Goal: Task Accomplishment & Management: Manage account settings

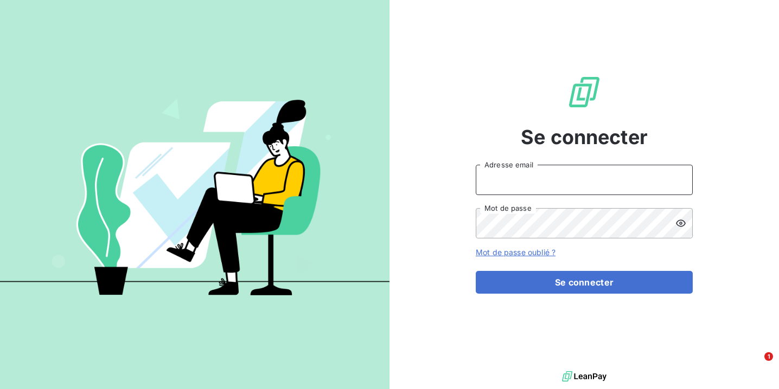
type input "[EMAIL_ADDRESS][DOMAIN_NAME]"
click at [584, 282] on button "Se connecter" at bounding box center [583, 282] width 217 height 23
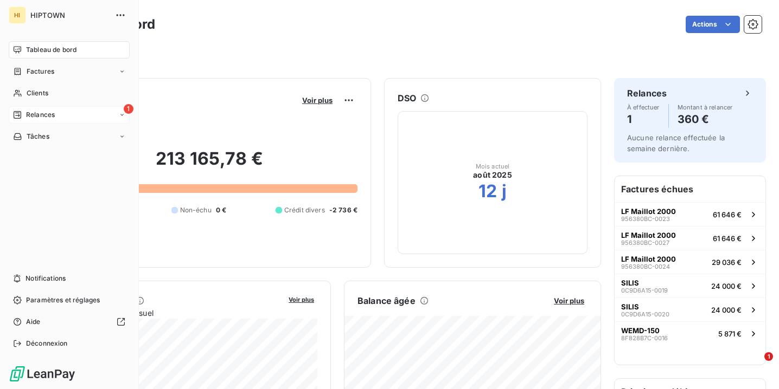
click at [22, 114] on div "Relances" at bounding box center [34, 115] width 42 height 10
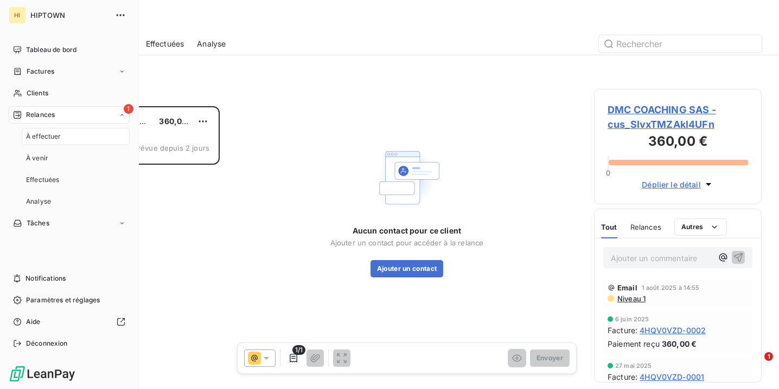
scroll to position [283, 168]
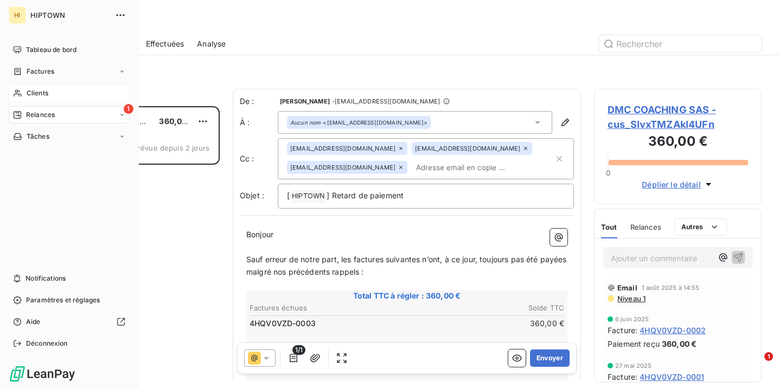
click at [37, 93] on span "Clients" at bounding box center [38, 93] width 22 height 10
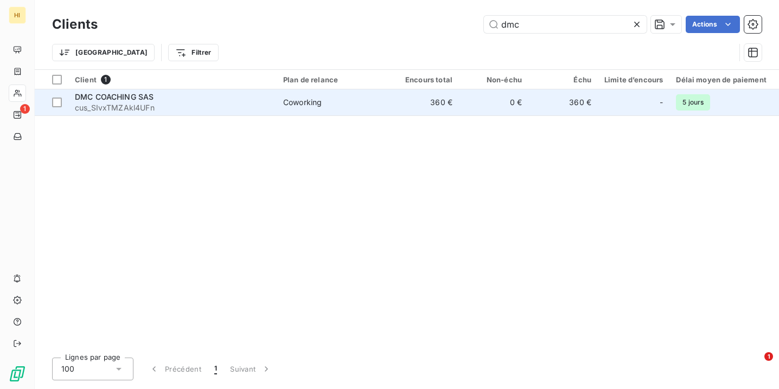
type input "dmc"
click at [181, 97] on div "DMC COACHING SAS" at bounding box center [172, 97] width 195 height 11
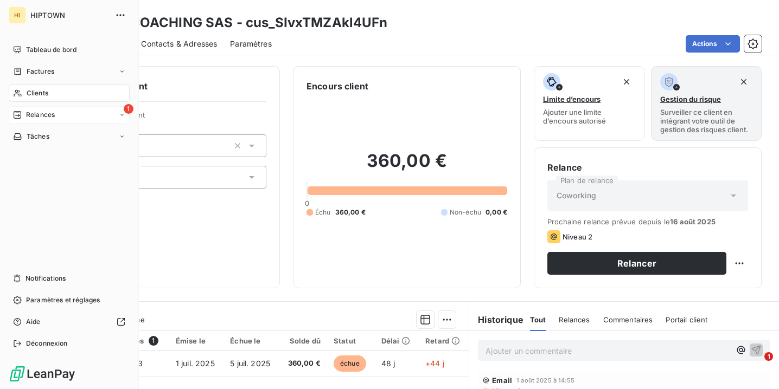
click at [43, 119] on span "Relances" at bounding box center [40, 115] width 29 height 10
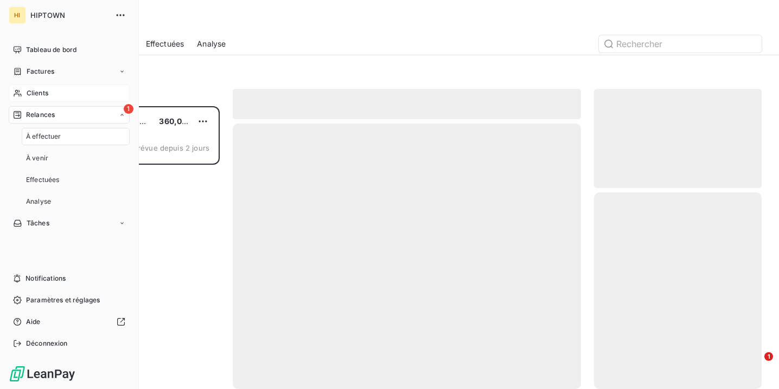
scroll to position [283, 168]
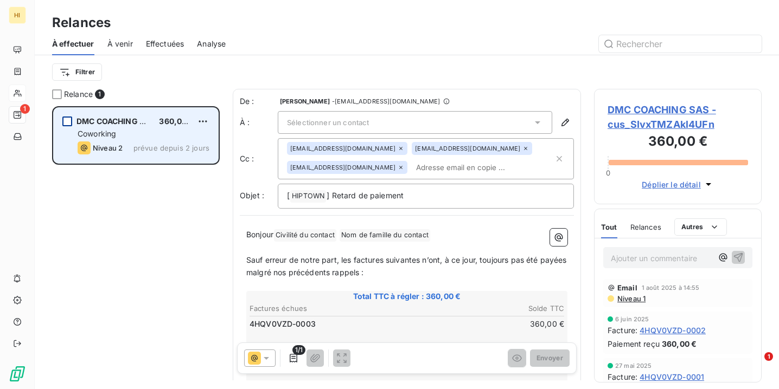
click at [69, 124] on div "grid" at bounding box center [67, 122] width 10 height 10
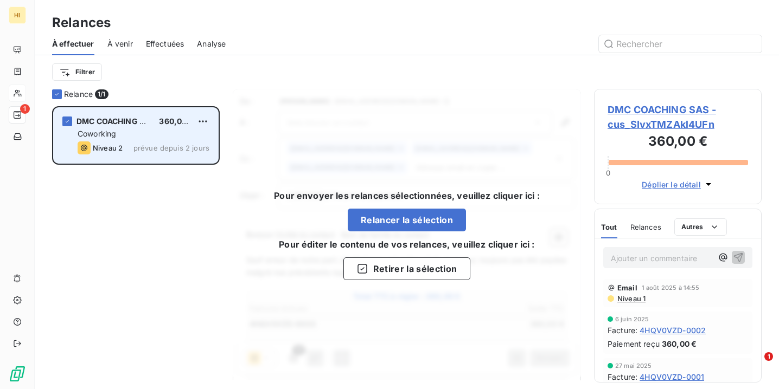
click at [66, 126] on div "DMC COACHING SAS 360,00 € Coworking Niveau 2 prévue depuis 2 jours" at bounding box center [136, 135] width 164 height 55
click at [68, 121] on icon "grid" at bounding box center [67, 121] width 3 height 2
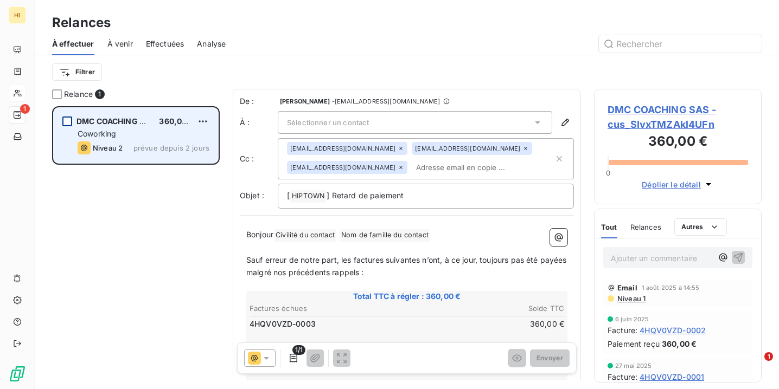
click at [332, 116] on div "Sélectionner un contact" at bounding box center [415, 122] width 274 height 23
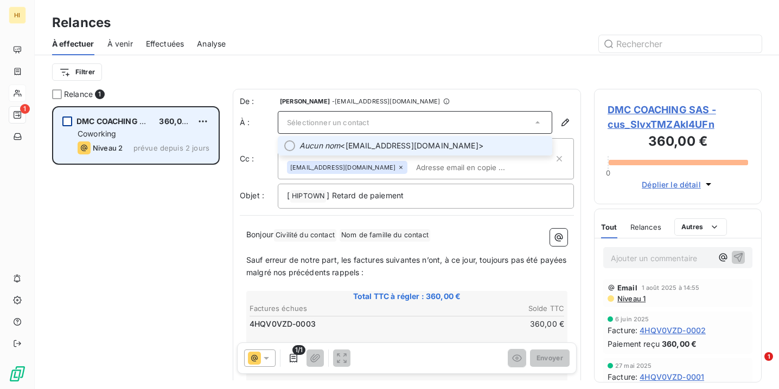
click at [327, 145] on em "Aucun nom" at bounding box center [319, 145] width 41 height 11
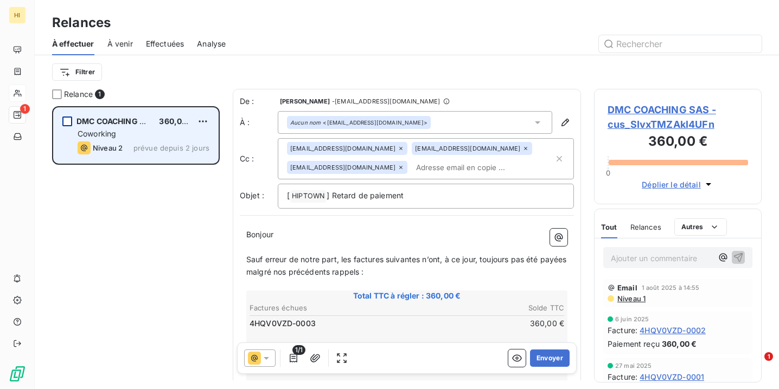
scroll to position [0, 0]
click at [275, 357] on div "1/1" at bounding box center [297, 358] width 106 height 17
click at [268, 357] on icon at bounding box center [265, 358] width 5 height 3
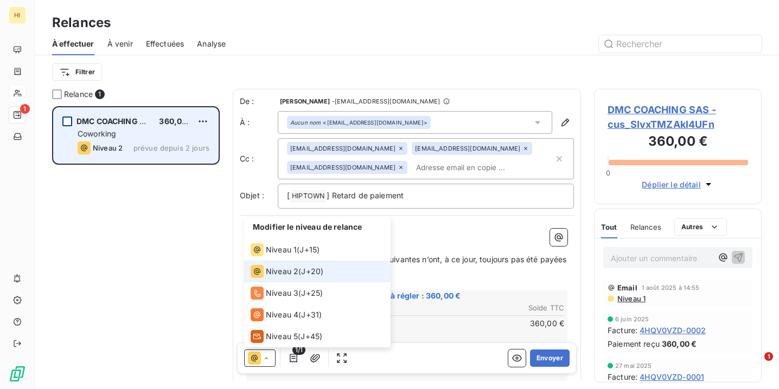
click at [288, 277] on div "Niveau 2" at bounding box center [274, 271] width 48 height 13
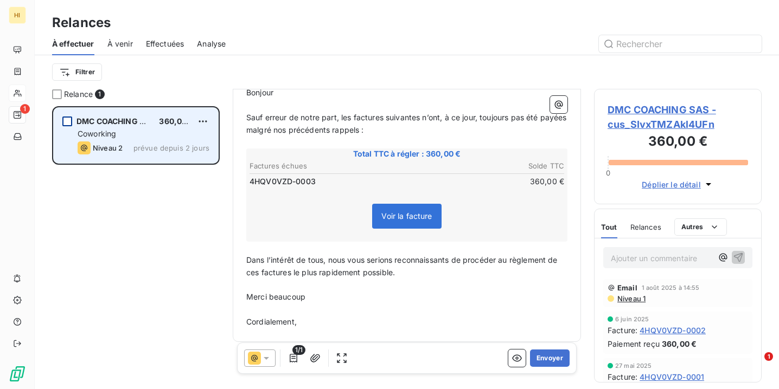
scroll to position [142, 0]
click at [546, 357] on button "Envoyer" at bounding box center [550, 358] width 40 height 17
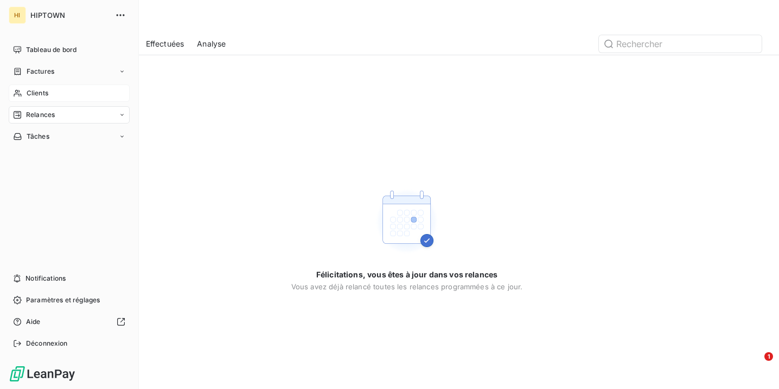
click at [37, 95] on span "Clients" at bounding box center [38, 93] width 22 height 10
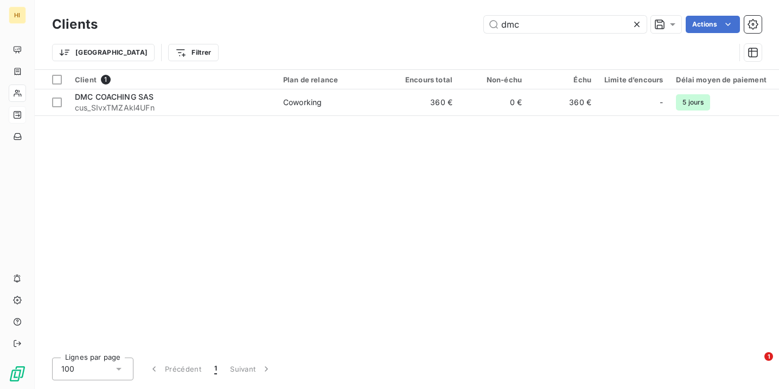
click at [637, 25] on icon at bounding box center [636, 24] width 5 height 5
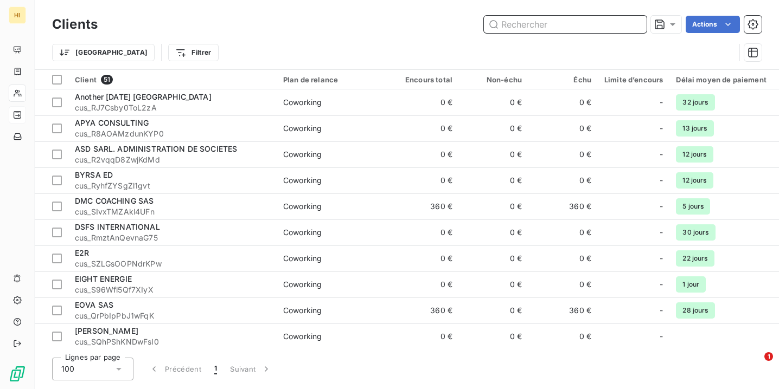
click at [555, 25] on input "text" at bounding box center [565, 24] width 163 height 17
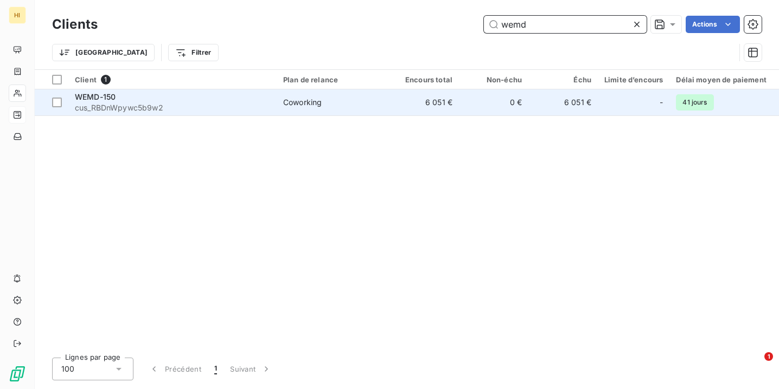
type input "wemd"
click at [342, 108] on td "Coworking" at bounding box center [333, 102] width 113 height 26
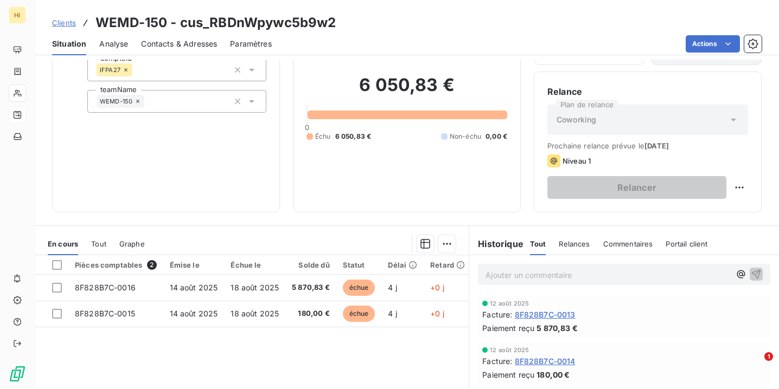
scroll to position [74, 0]
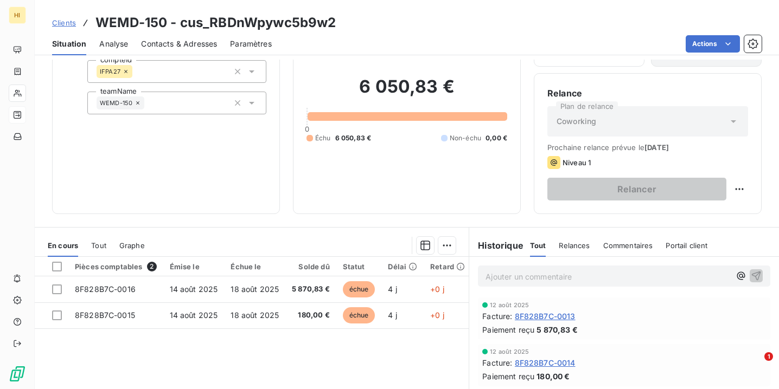
click at [574, 245] on span "Relances" at bounding box center [573, 245] width 31 height 9
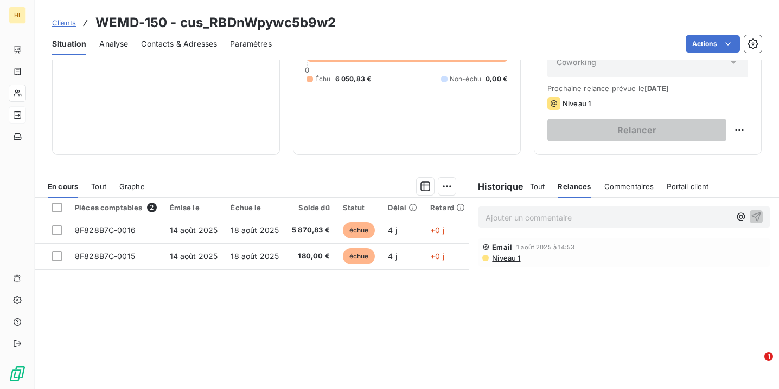
scroll to position [143, 0]
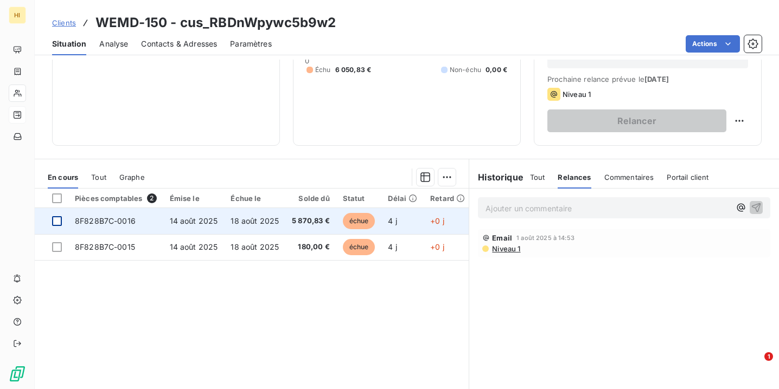
click at [59, 221] on div at bounding box center [57, 221] width 10 height 10
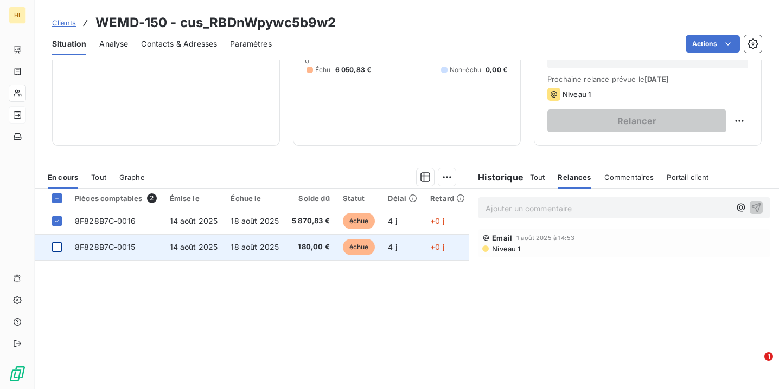
click at [56, 245] on div at bounding box center [57, 247] width 10 height 10
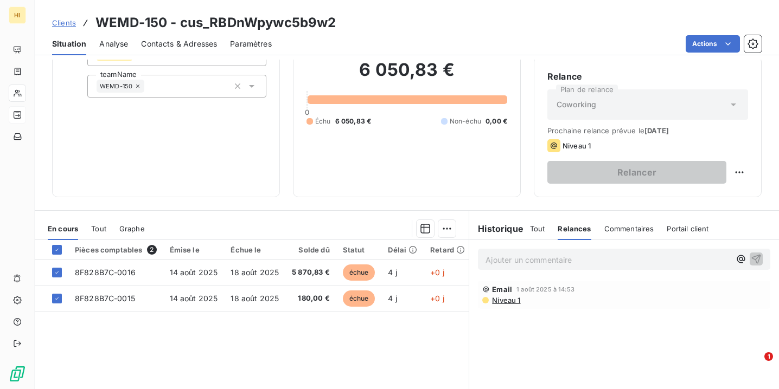
scroll to position [91, 0]
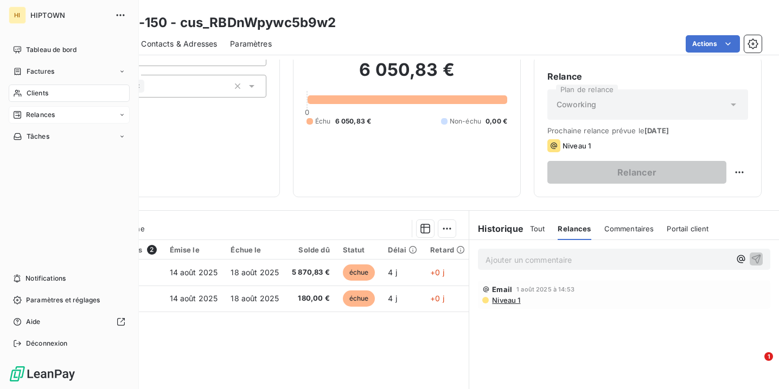
click at [87, 117] on div "Relances" at bounding box center [69, 114] width 121 height 17
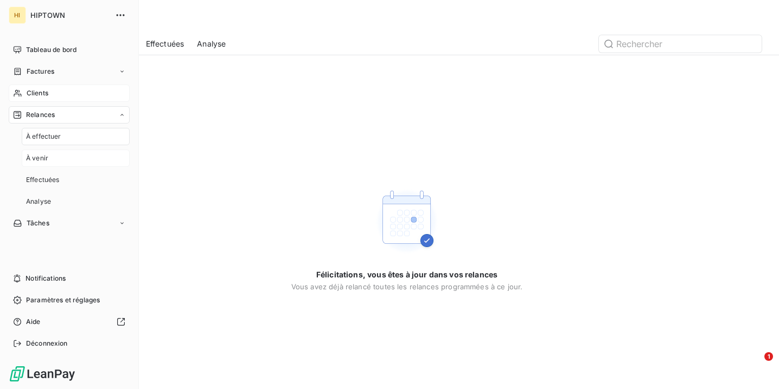
click at [72, 158] on div "À venir" at bounding box center [76, 158] width 108 height 17
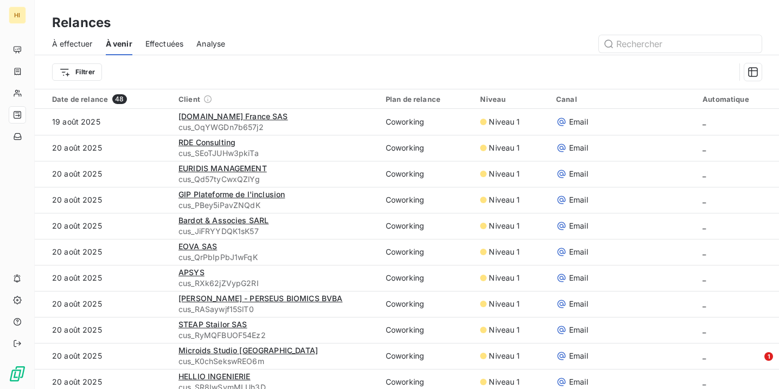
click at [74, 42] on span "À effectuer" at bounding box center [72, 43] width 41 height 11
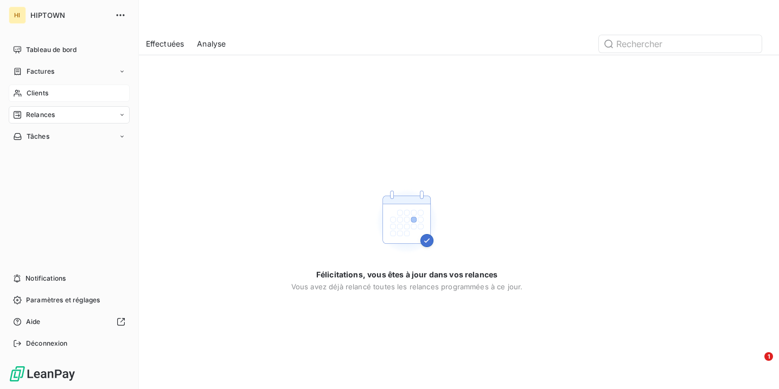
click at [67, 93] on div "Clients" at bounding box center [69, 93] width 121 height 17
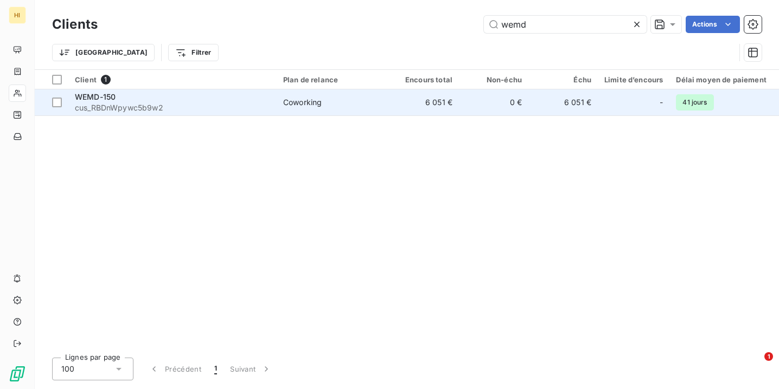
click at [216, 105] on span "cus_RBDnWpywc5b9w2" at bounding box center [172, 107] width 195 height 11
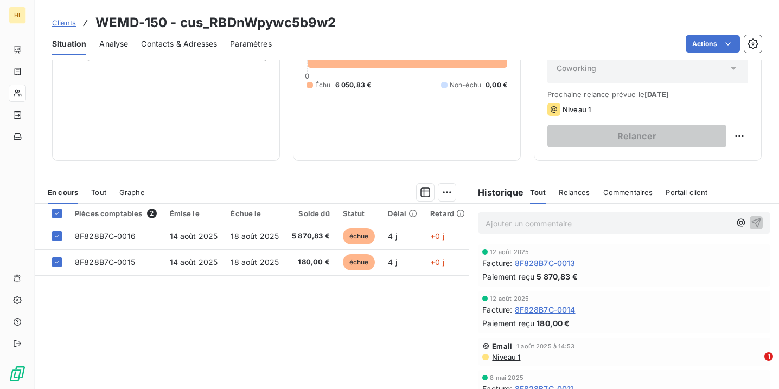
scroll to position [145, 0]
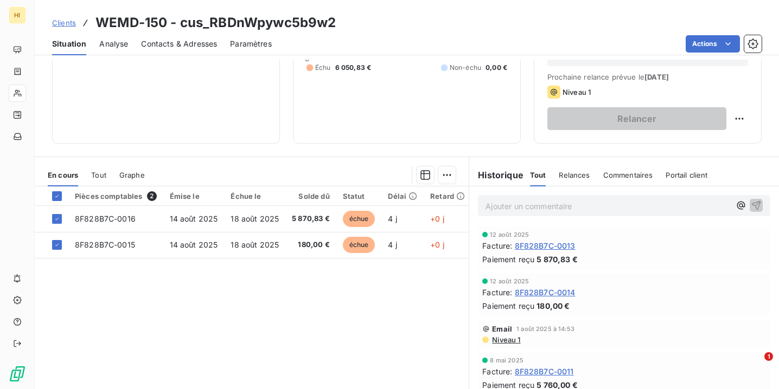
click at [562, 178] on span "Relances" at bounding box center [573, 175] width 31 height 9
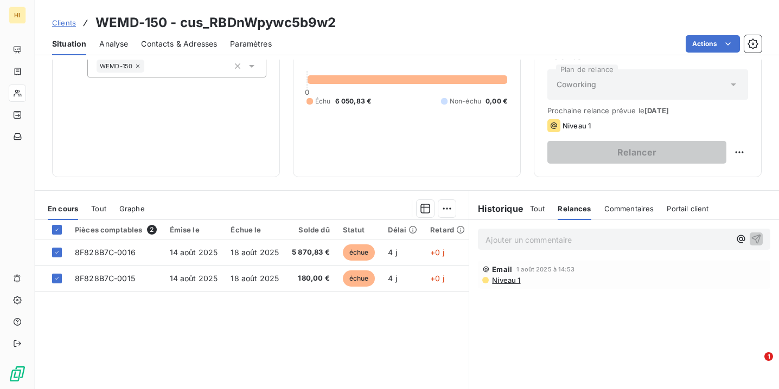
scroll to position [103, 0]
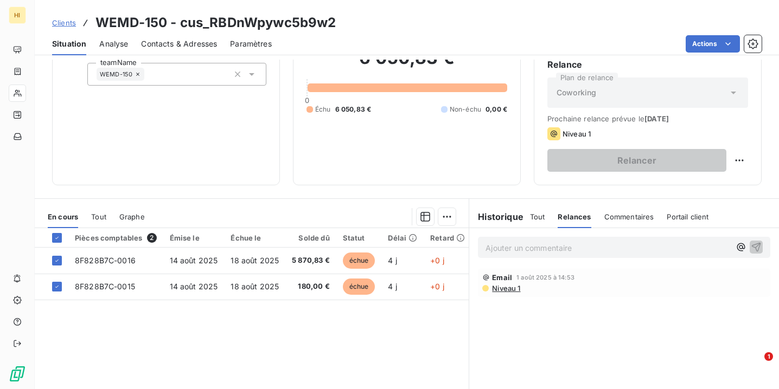
click at [686, 104] on div "Coworking" at bounding box center [647, 93] width 201 height 30
click at [449, 221] on html "HI Clients WEMD-150 - cus_RBDnWpywc5b9w2 Situation Analyse Contacts & Adresses …" at bounding box center [389, 194] width 779 height 389
click at [373, 331] on html "HI Clients WEMD-150 - cus_RBDnWpywc5b9w2 Situation Analyse Contacts & Adresses …" at bounding box center [389, 194] width 779 height 389
click at [512, 290] on span "Niveau 1" at bounding box center [505, 288] width 29 height 9
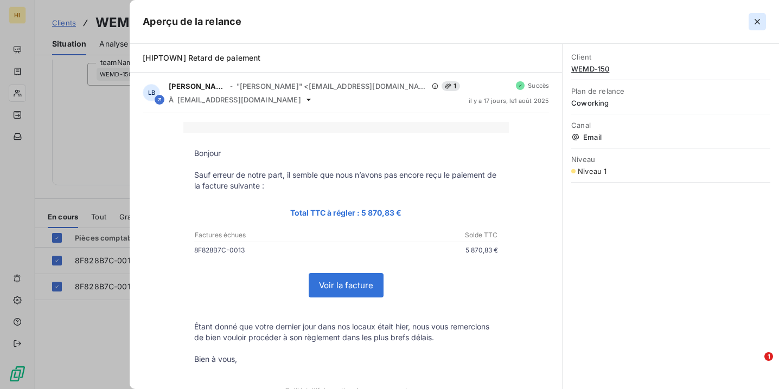
click at [757, 23] on icon "button" at bounding box center [756, 21] width 11 height 11
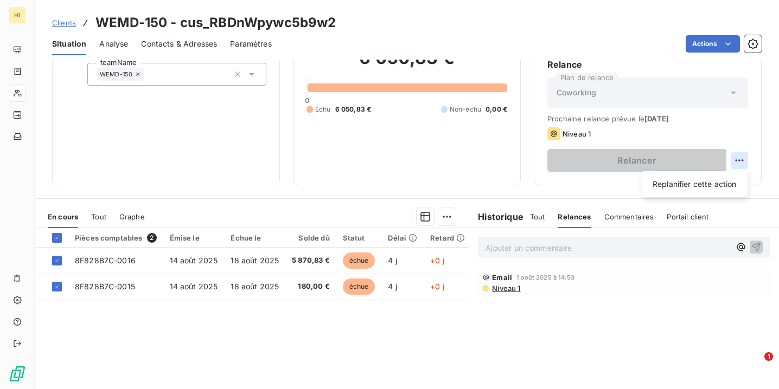
click at [736, 163] on html "HI Clients WEMD-150 - cus_RBDnWpywc5b9w2 Situation Analyse Contacts & Adresses …" at bounding box center [389, 194] width 779 height 389
click at [705, 184] on div "Replanifier cette action" at bounding box center [694, 184] width 97 height 17
select select "7"
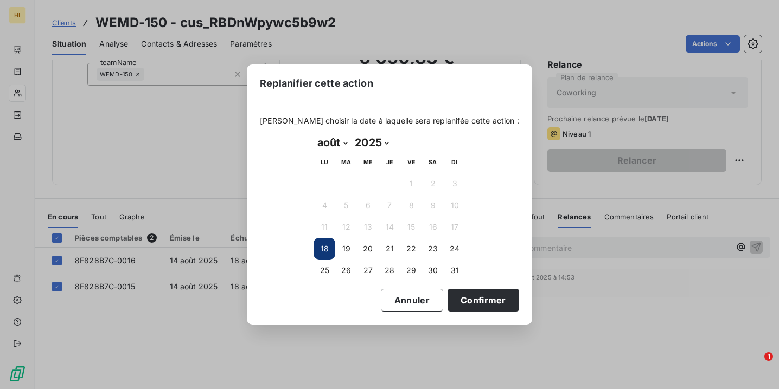
click at [324, 248] on button "18" at bounding box center [324, 249] width 22 height 22
click at [462, 300] on button "Confirmer" at bounding box center [483, 300] width 72 height 23
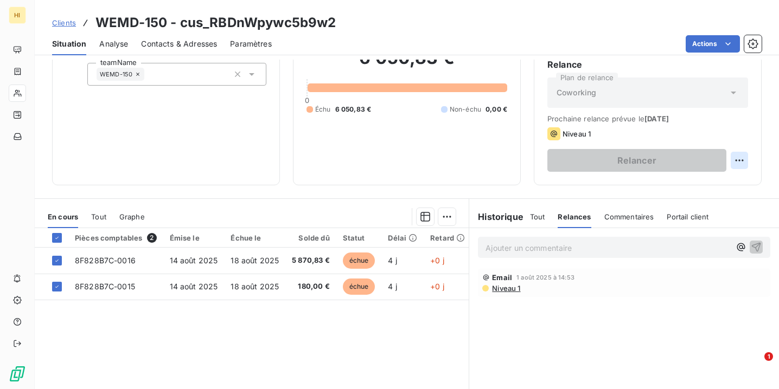
click at [742, 160] on html "HI Clients WEMD-150 - cus_RBDnWpywc5b9w2 Situation Analyse Contacts & Adresses …" at bounding box center [389, 194] width 779 height 389
click at [716, 184] on div "Replanifier cette action" at bounding box center [694, 184] width 97 height 17
select select "7"
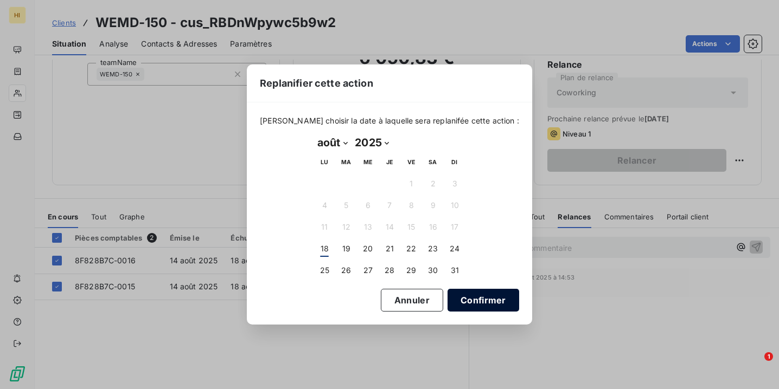
click at [468, 303] on button "Confirmer" at bounding box center [483, 300] width 72 height 23
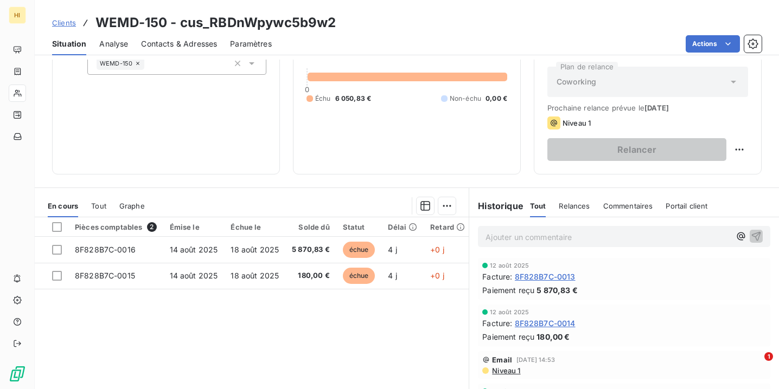
scroll to position [112, 0]
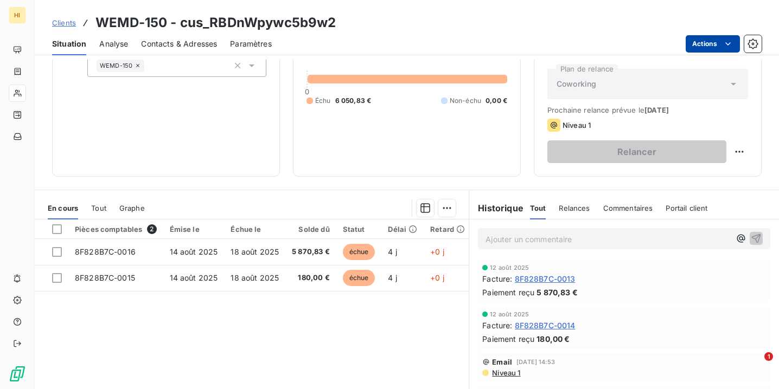
click at [711, 42] on html "HI Clients WEMD-150 - cus_RBDnWpywc5b9w2 Situation Analyse Contacts & Adresses …" at bounding box center [389, 194] width 779 height 389
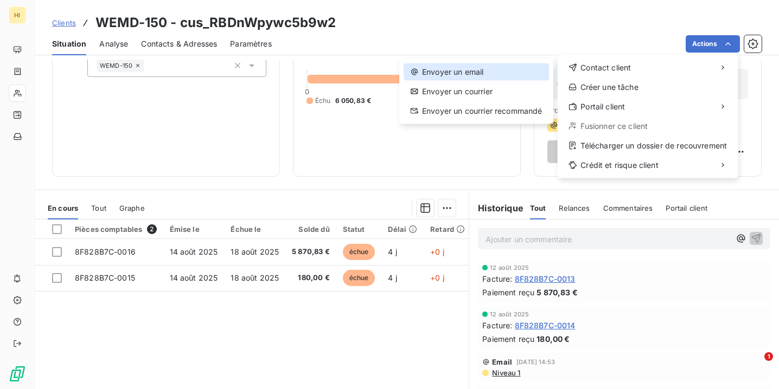
click at [492, 77] on div "Envoyer un email" at bounding box center [475, 71] width 145 height 17
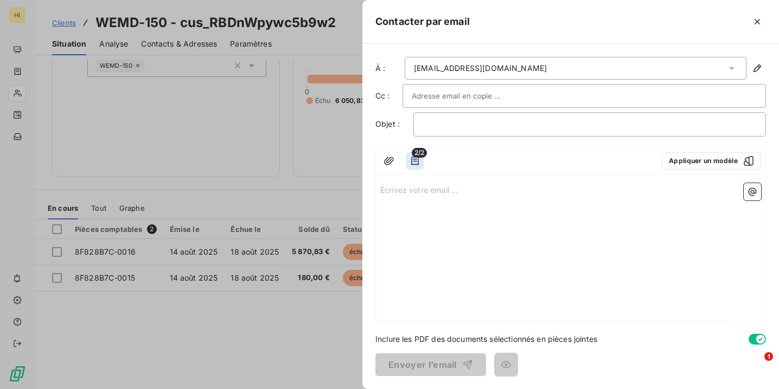
click at [416, 160] on icon "button" at bounding box center [414, 161] width 11 height 11
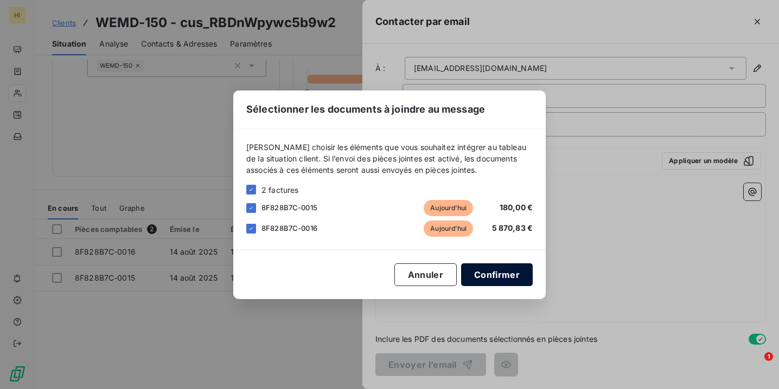
click at [500, 275] on button "Confirmer" at bounding box center [497, 274] width 72 height 23
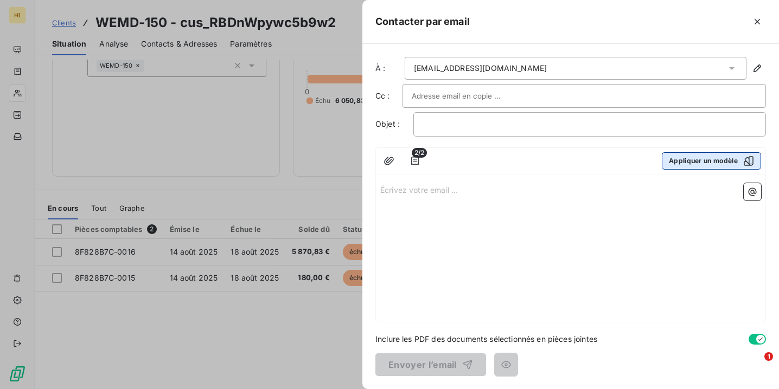
click at [714, 156] on button "Appliquer un modèle" at bounding box center [710, 160] width 99 height 17
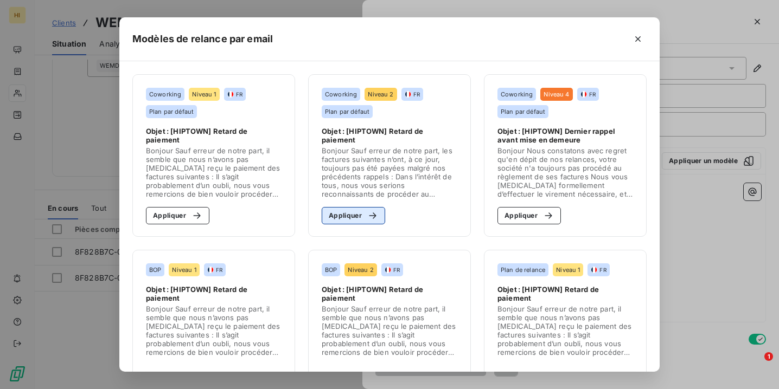
click at [370, 218] on icon "button" at bounding box center [372, 215] width 11 height 11
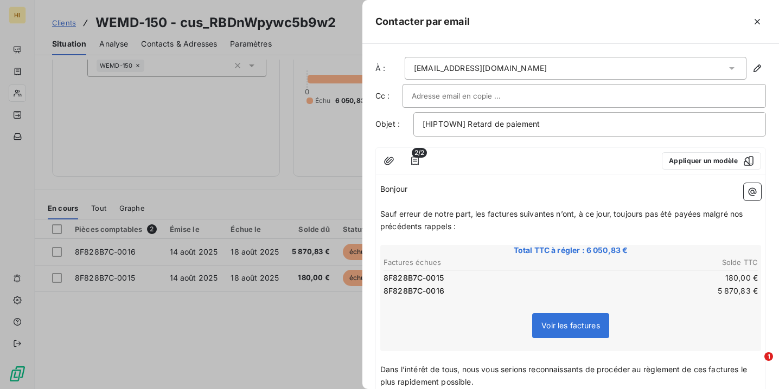
scroll to position [0, 0]
click at [474, 94] on input "text" at bounding box center [470, 96] width 117 height 16
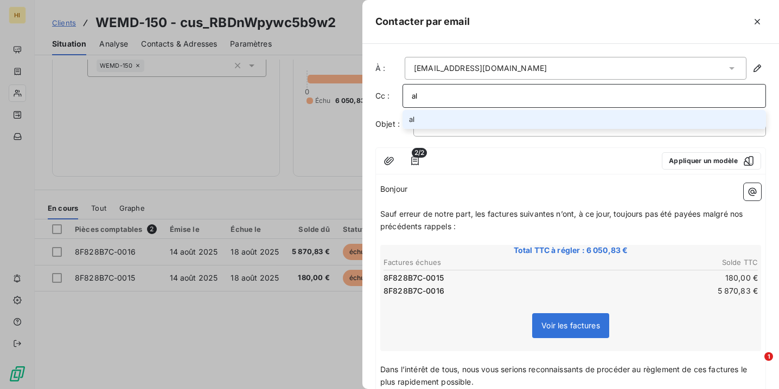
type input "a"
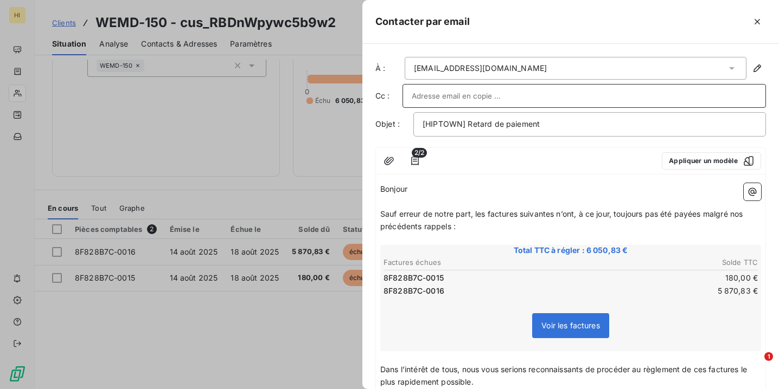
click at [486, 100] on input "text" at bounding box center [584, 96] width 345 height 16
paste input "[EMAIL_ADDRESS][DOMAIN_NAME]"
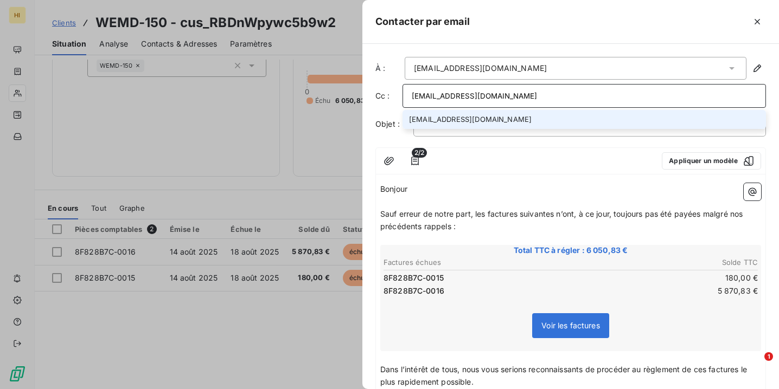
type input "[EMAIL_ADDRESS][DOMAIN_NAME]"
click at [472, 120] on li "[EMAIL_ADDRESS][DOMAIN_NAME]" at bounding box center [583, 119] width 363 height 19
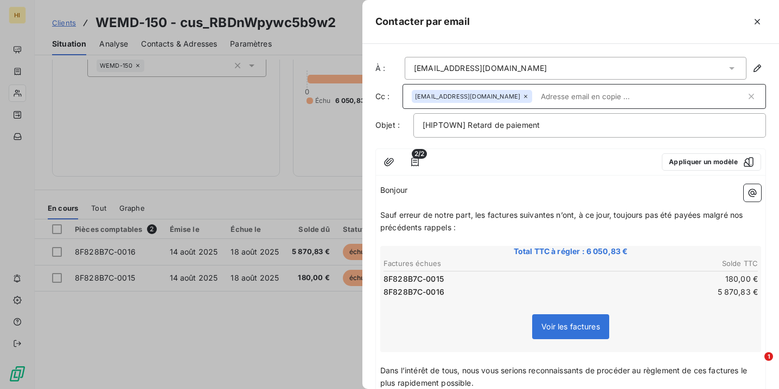
click at [536, 93] on input "text" at bounding box center [640, 96] width 209 height 16
paste input "[EMAIL_ADDRESS][DOMAIN_NAME]"
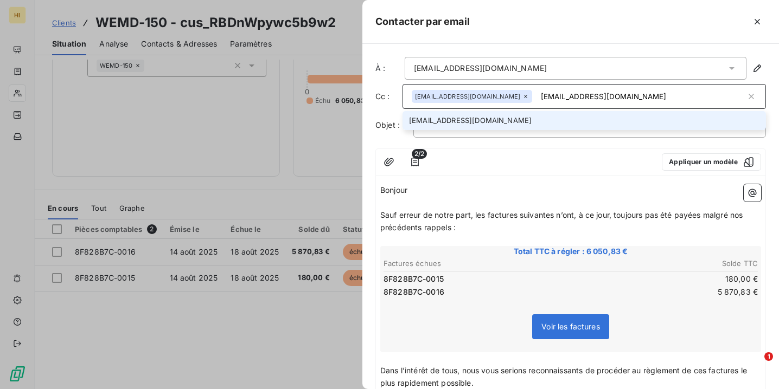
type input "[EMAIL_ADDRESS][DOMAIN_NAME]"
click at [494, 117] on li "[EMAIL_ADDRESS][DOMAIN_NAME]" at bounding box center [583, 120] width 363 height 19
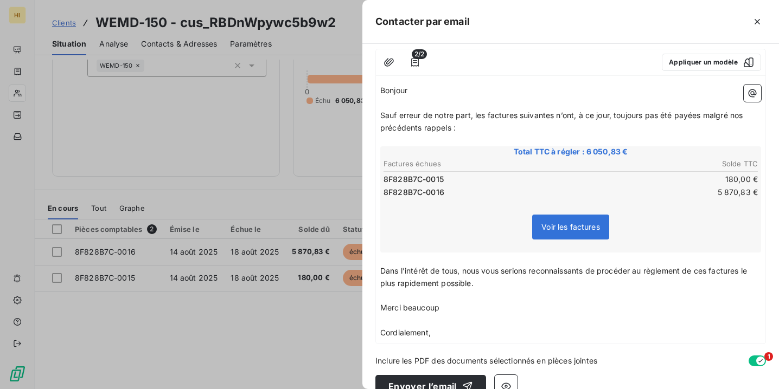
scroll to position [115, 0]
click at [443, 376] on button "Envoyer l’email" at bounding box center [430, 387] width 111 height 23
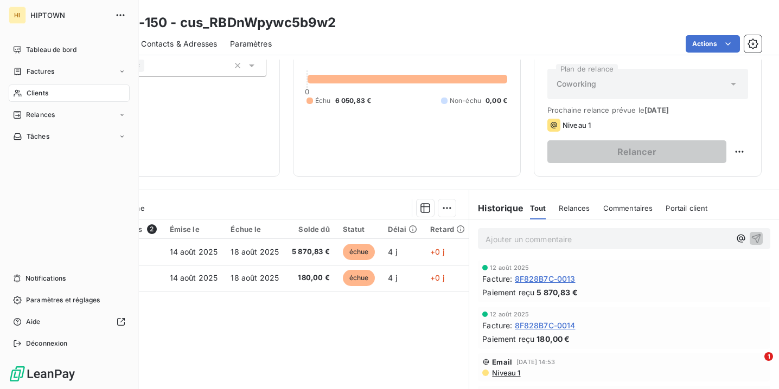
click at [45, 92] on span "Clients" at bounding box center [38, 93] width 22 height 10
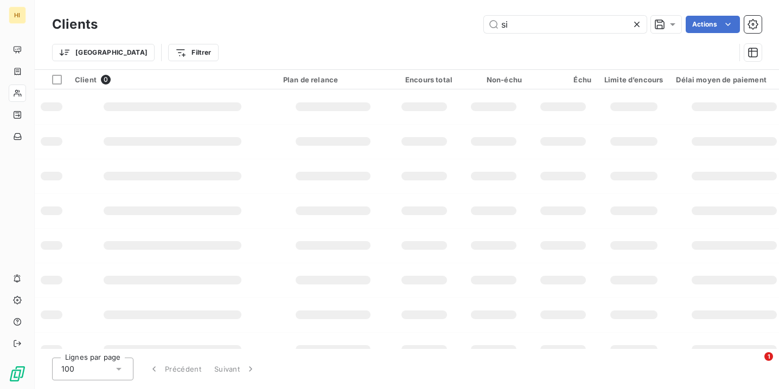
type input "s"
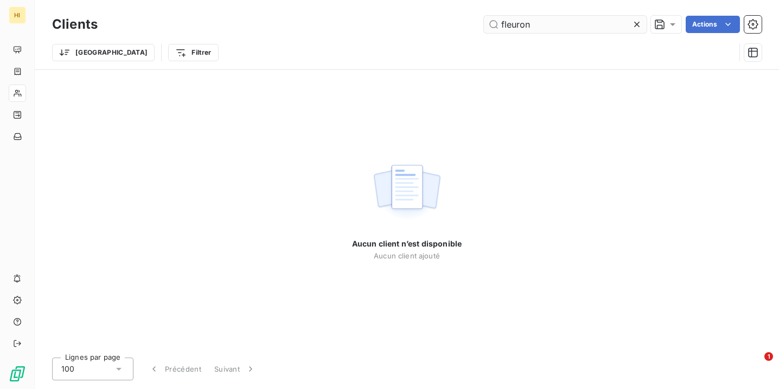
click at [513, 27] on input "fleuron" at bounding box center [565, 24] width 163 height 17
click at [532, 27] on input "fleron" at bounding box center [565, 24] width 163 height 17
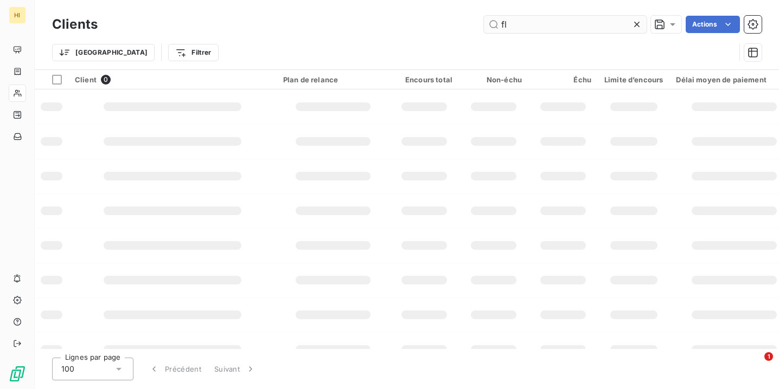
type input "f"
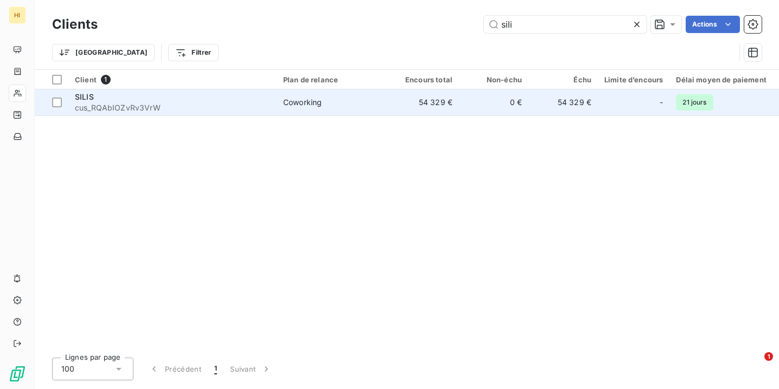
type input "sili"
click at [430, 107] on td "54 329 €" at bounding box center [423, 102] width 69 height 26
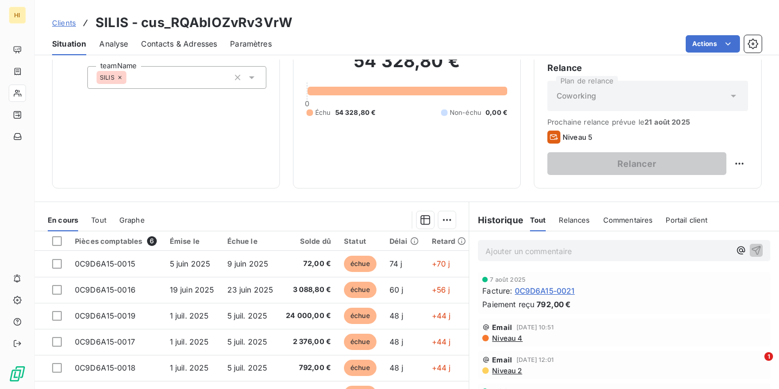
scroll to position [99, 0]
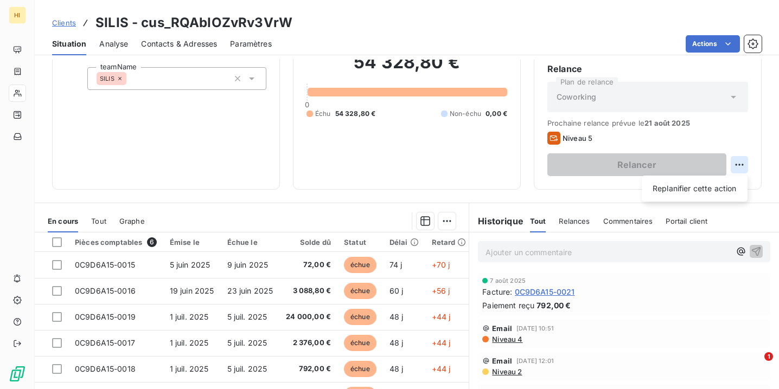
click at [737, 166] on html "HI Clients SILIS - cus_RQAbIOZvRv3VrW Situation Analyse Contacts & Adresses Par…" at bounding box center [389, 194] width 779 height 389
click at [709, 189] on div "Replanifier cette action" at bounding box center [694, 188] width 97 height 17
select select "7"
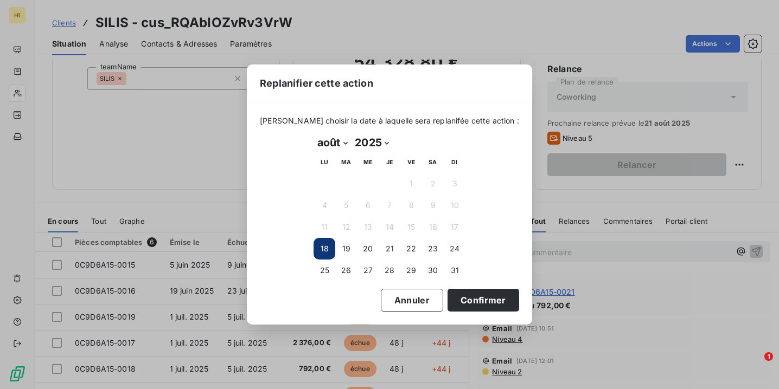
click at [620, 65] on div "Replanifier cette action [PERSON_NAME] choisir la date à laquelle sera replanif…" at bounding box center [389, 194] width 779 height 389
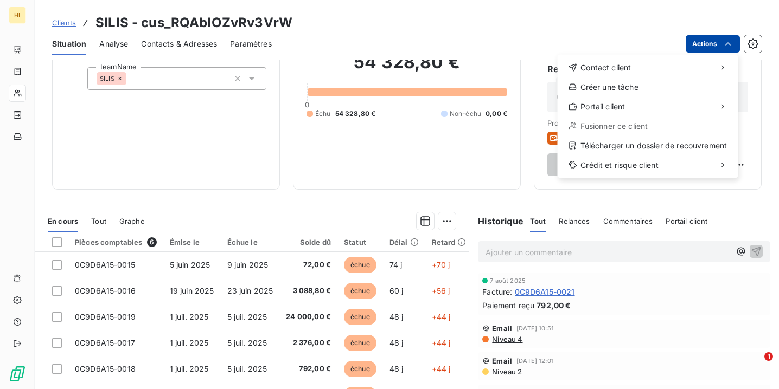
click at [715, 52] on html "HI Clients SILIS - cus_RQAbIOZvRv3VrW Situation Analyse Contacts & Adresses Par…" at bounding box center [389, 194] width 779 height 389
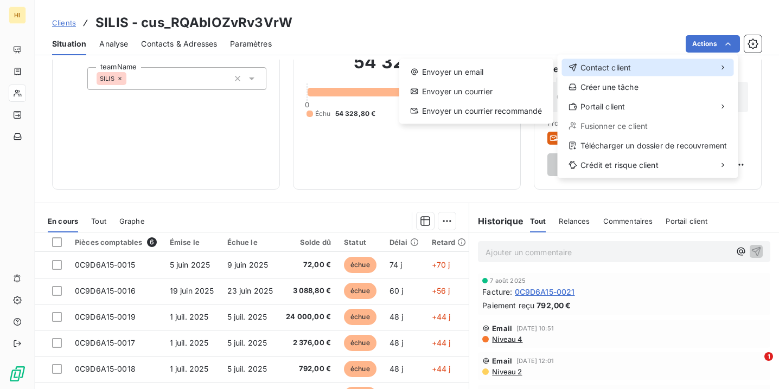
click at [677, 73] on div "Contact client" at bounding box center [648, 67] width 172 height 17
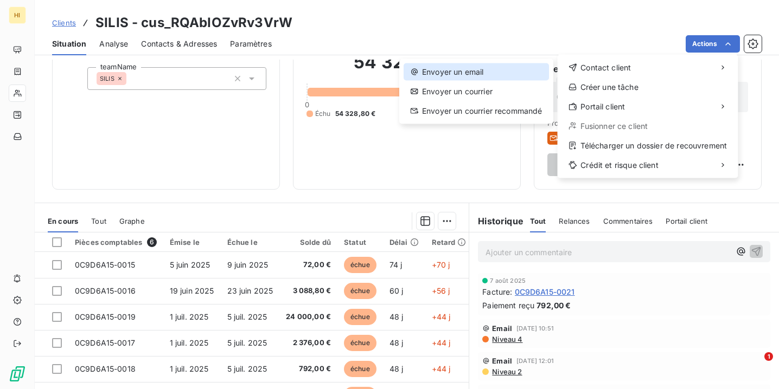
click at [510, 63] on div "Envoyer un email" at bounding box center [475, 71] width 145 height 17
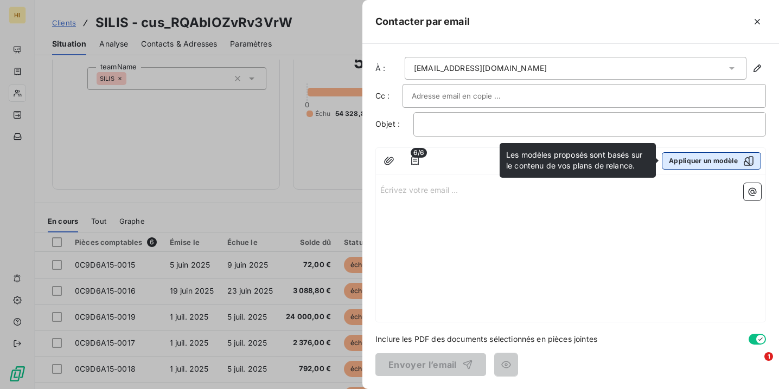
click at [683, 161] on button "Appliquer un modèle" at bounding box center [710, 160] width 99 height 17
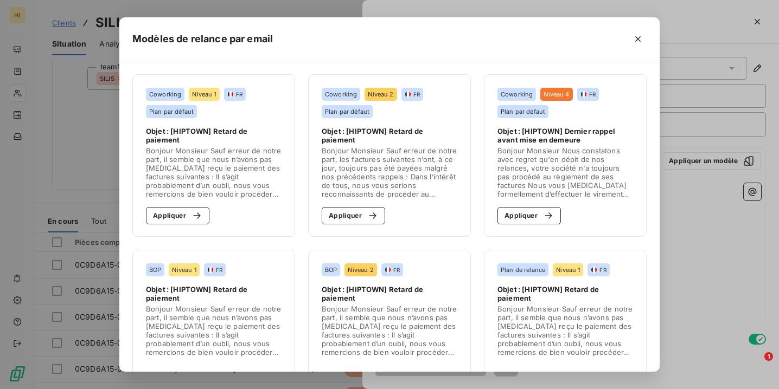
scroll to position [0, 0]
click at [635, 41] on icon "button" at bounding box center [637, 38] width 5 height 5
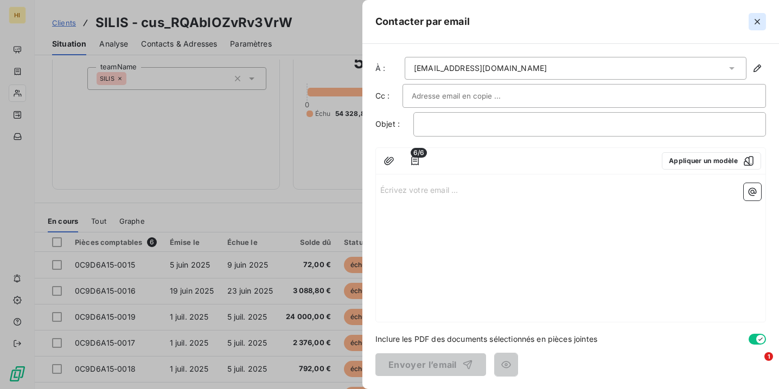
click at [753, 22] on icon "button" at bounding box center [756, 21] width 11 height 11
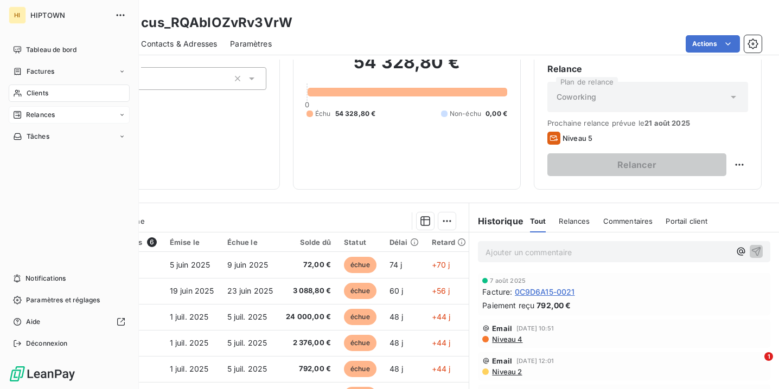
click at [37, 114] on span "Relances" at bounding box center [40, 115] width 29 height 10
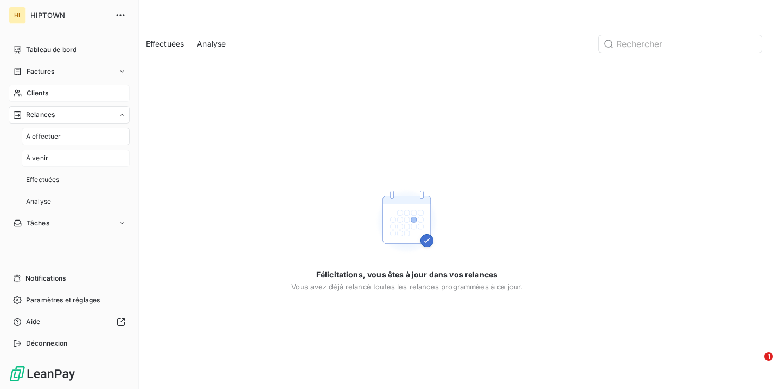
click at [72, 165] on div "À venir" at bounding box center [76, 158] width 108 height 17
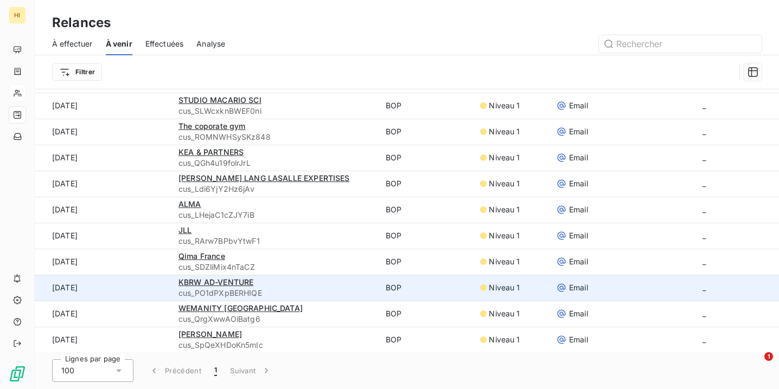
scroll to position [37, 0]
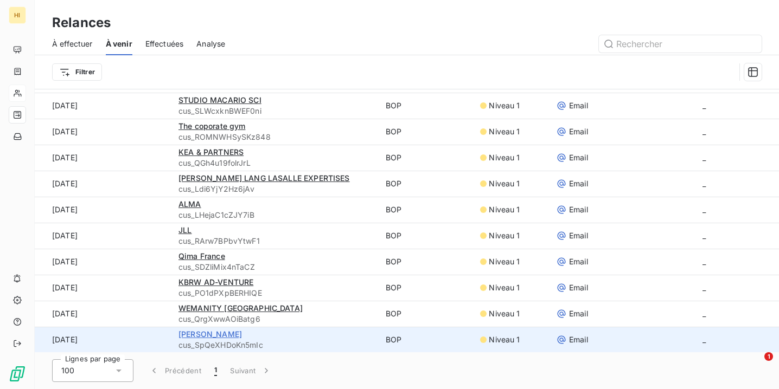
click at [233, 337] on span "[PERSON_NAME]" at bounding box center [209, 334] width 63 height 9
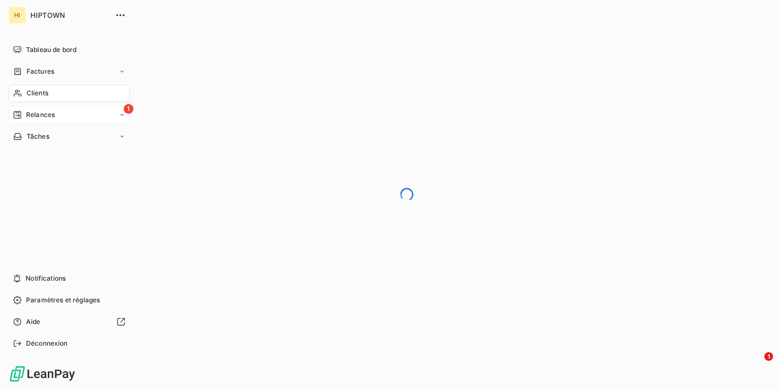
click at [65, 117] on div "1 Relances" at bounding box center [69, 114] width 121 height 17
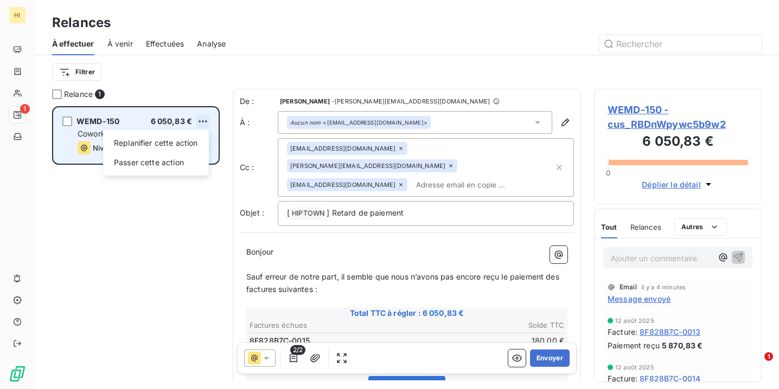
click at [205, 122] on html "HI 1 Relances À effectuer À venir Effectuées Analyse Filtrer Relance 1 WEMD-150…" at bounding box center [389, 194] width 779 height 389
click at [186, 140] on div "Replanifier cette action" at bounding box center [155, 142] width 97 height 17
select select "7"
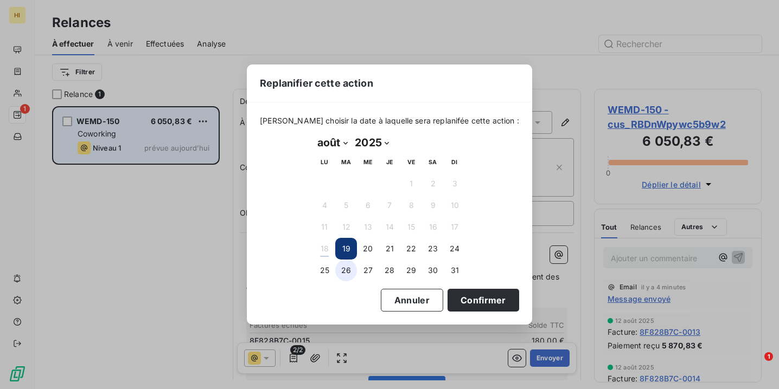
click at [343, 268] on button "26" at bounding box center [346, 271] width 22 height 22
click at [327, 268] on button "25" at bounding box center [324, 271] width 22 height 22
click at [454, 300] on button "Confirmer" at bounding box center [483, 300] width 72 height 23
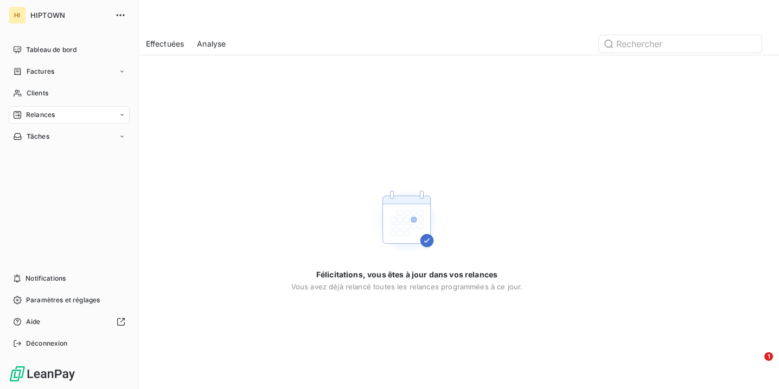
click at [73, 123] on div "Relances" at bounding box center [69, 114] width 121 height 17
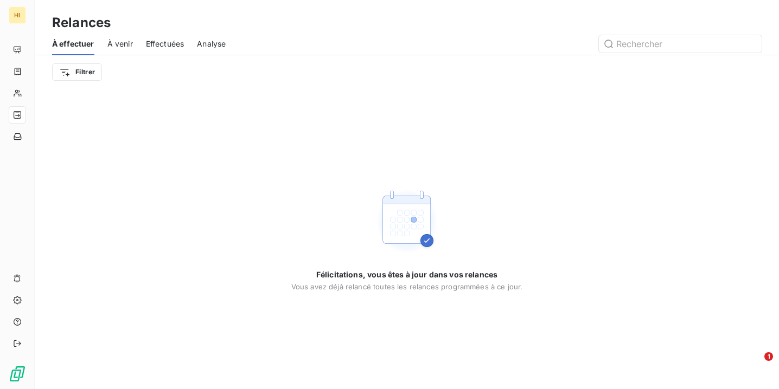
click at [162, 113] on div "Félicitations, vous êtes à jour dans vos relances Vous avez déjà relancé toutes…" at bounding box center [407, 239] width 744 height 300
